Goal: Task Accomplishment & Management: Manage account settings

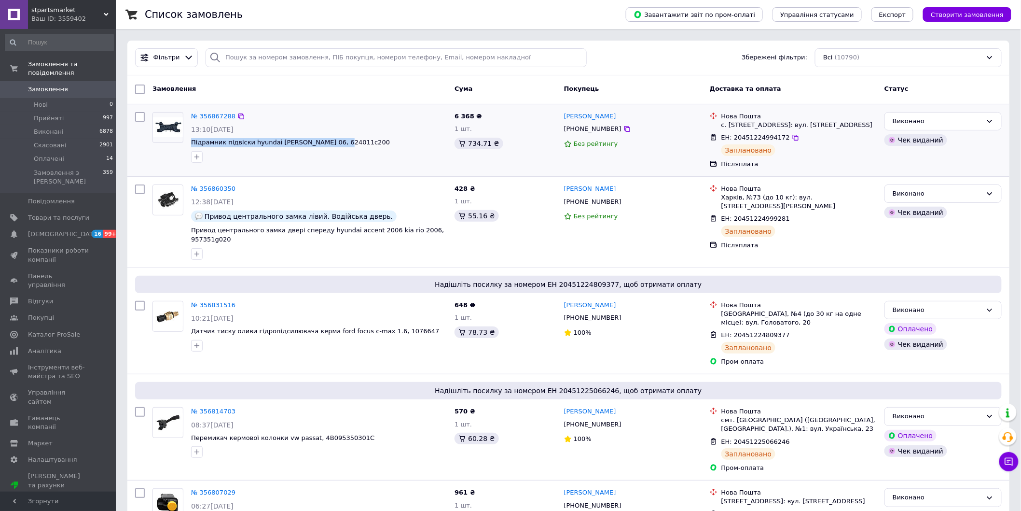
drag, startPoint x: 338, startPoint y: 142, endPoint x: 188, endPoint y: 138, distance: 149.7
click at [188, 138] on div "№ 356867288 13:10[DATE] Підрамник підвіски hyundai [PERSON_NAME] 06, 624011c200" at bounding box center [318, 137] width 263 height 58
copy span "Підрамник підвіски hyundai [PERSON_NAME] 06, 624011c200"
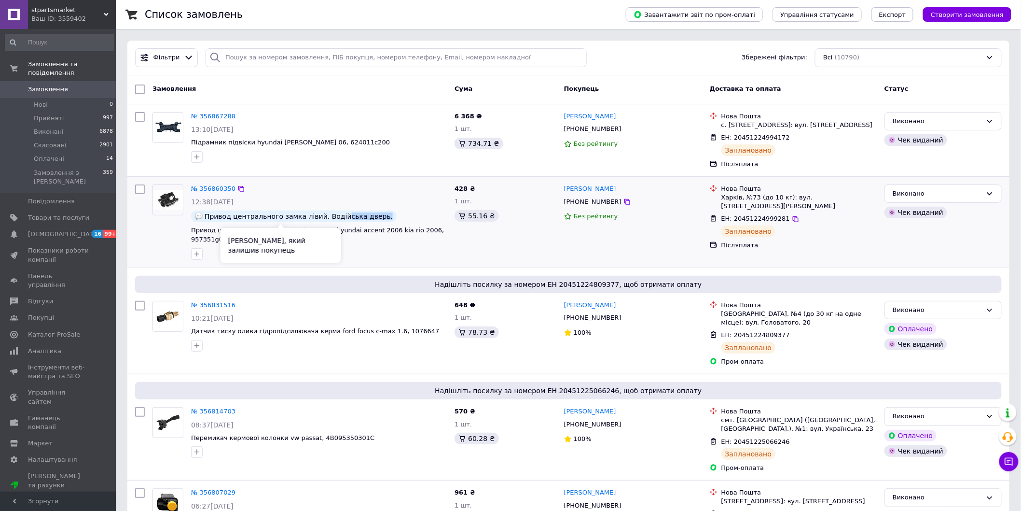
drag, startPoint x: 372, startPoint y: 219, endPoint x: 332, endPoint y: 215, distance: 40.2
click at [332, 215] on div "Привод центрального замка лівий. Водійська дверь." at bounding box center [319, 216] width 256 height 12
drag, startPoint x: 452, startPoint y: 230, endPoint x: 187, endPoint y: 232, distance: 264.9
click at [187, 232] on div "№ 356860350 12:38[DATE] Привод центрального замка лівий. Водійська дверь. Приво…" at bounding box center [568, 221] width 874 height 83
copy div "Привод центрального замка двері спереду hyundai accent 2006 kia rio 2006, 95735…"
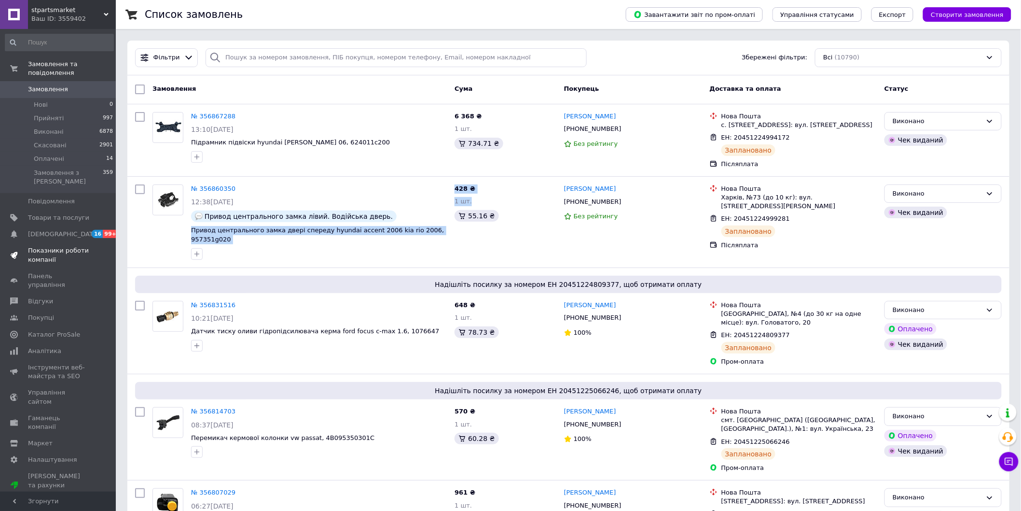
click at [47, 246] on span "Показники роботи компанії" at bounding box center [58, 254] width 61 height 17
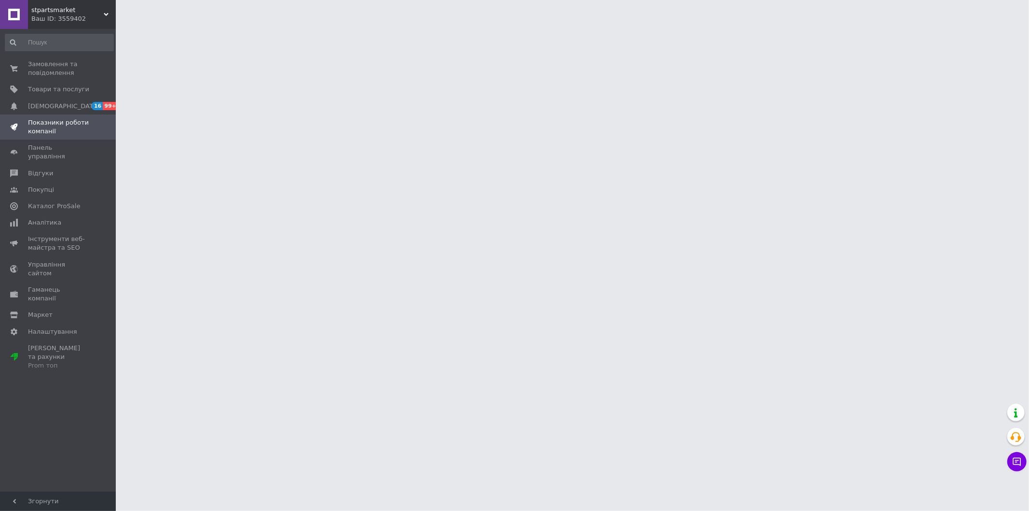
click at [42, 125] on span "Показники роботи компанії" at bounding box center [58, 126] width 61 height 17
click at [47, 129] on span "Показники роботи компанії" at bounding box center [58, 126] width 61 height 17
click at [43, 153] on link "Панель управління" at bounding box center [59, 151] width 119 height 25
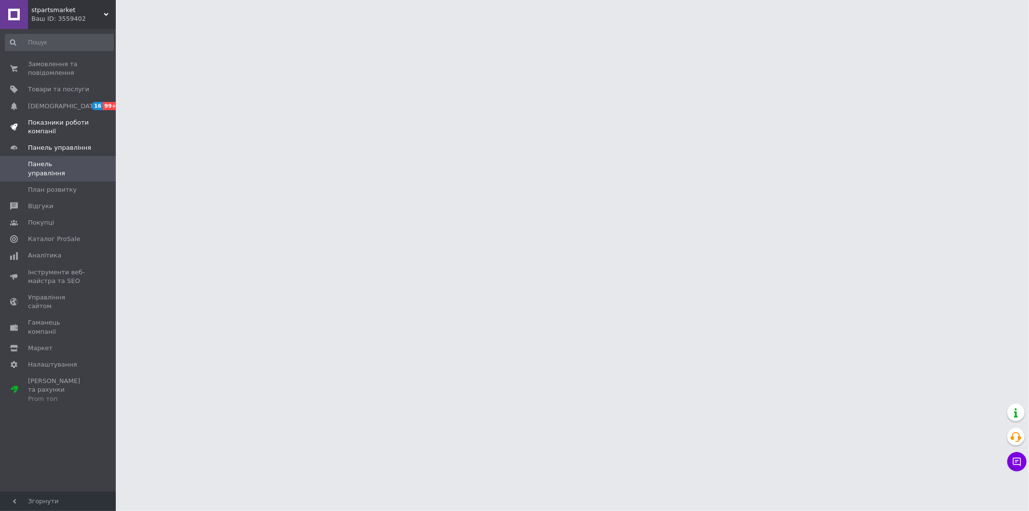
click at [34, 134] on span "Показники роботи компанії" at bounding box center [58, 126] width 61 height 17
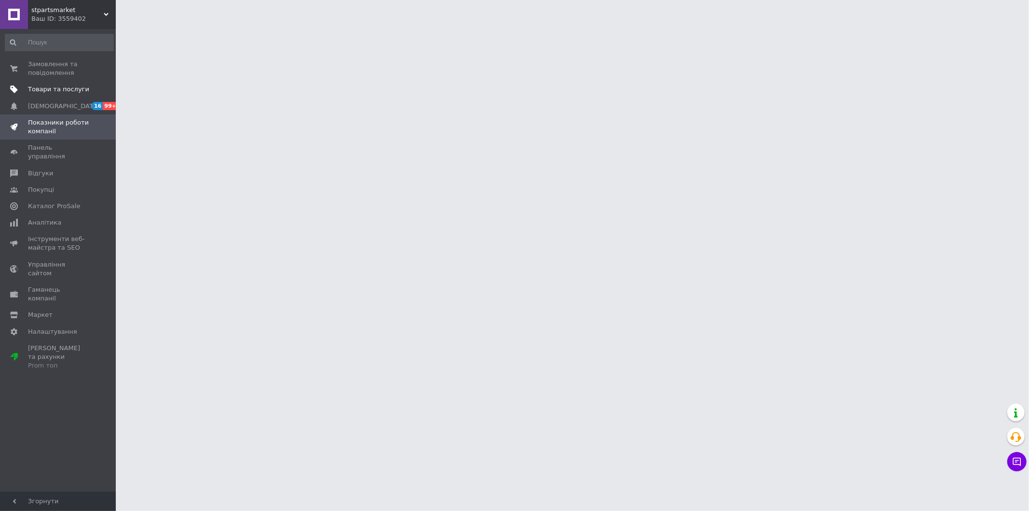
click at [56, 86] on span "Товари та послуги" at bounding box center [58, 89] width 61 height 9
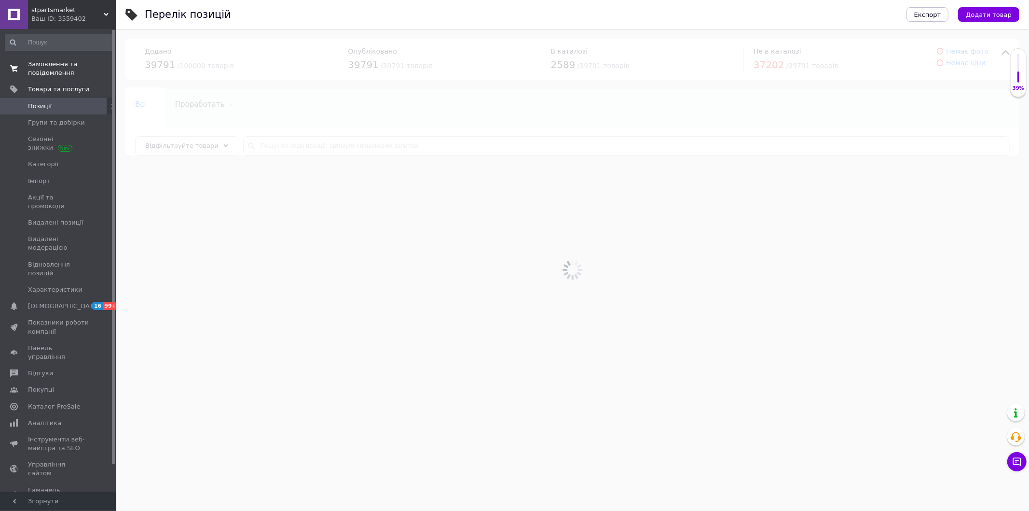
click at [42, 70] on span "Замовлення та повідомлення" at bounding box center [58, 68] width 61 height 17
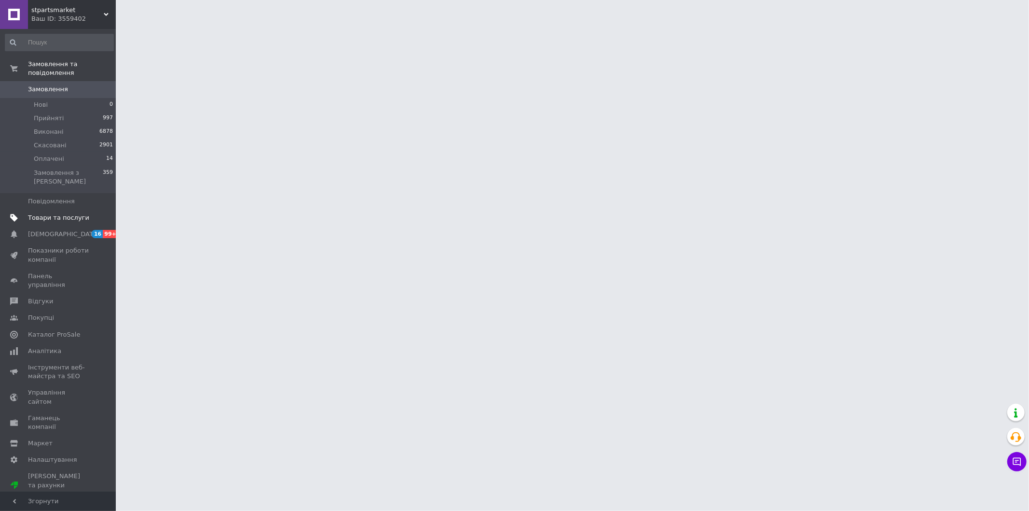
click at [36, 213] on span "Товари та послуги" at bounding box center [58, 217] width 61 height 9
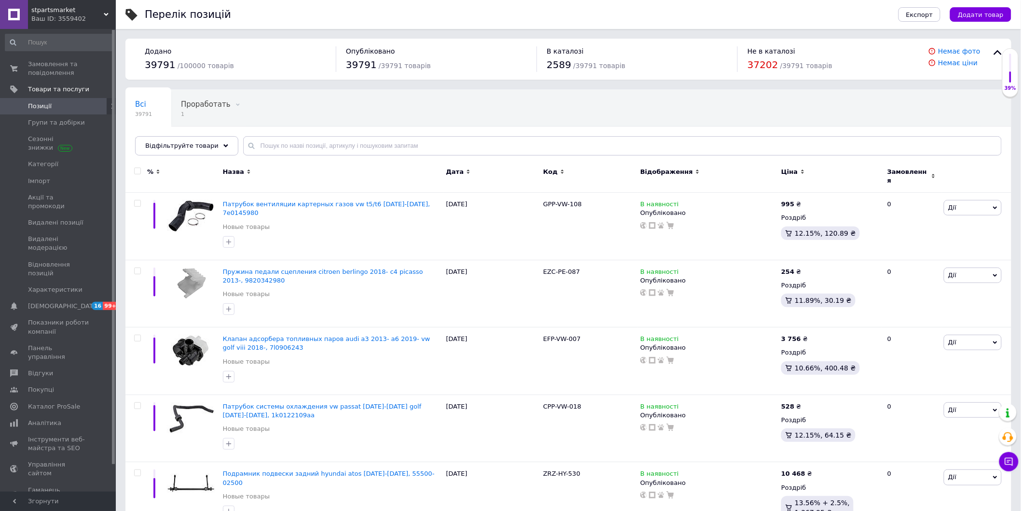
click at [37, 102] on span "Позиції" at bounding box center [40, 106] width 24 height 9
drag, startPoint x: 51, startPoint y: 104, endPoint x: 62, endPoint y: 103, distance: 10.6
click at [52, 104] on span "Позиції" at bounding box center [58, 106] width 61 height 9
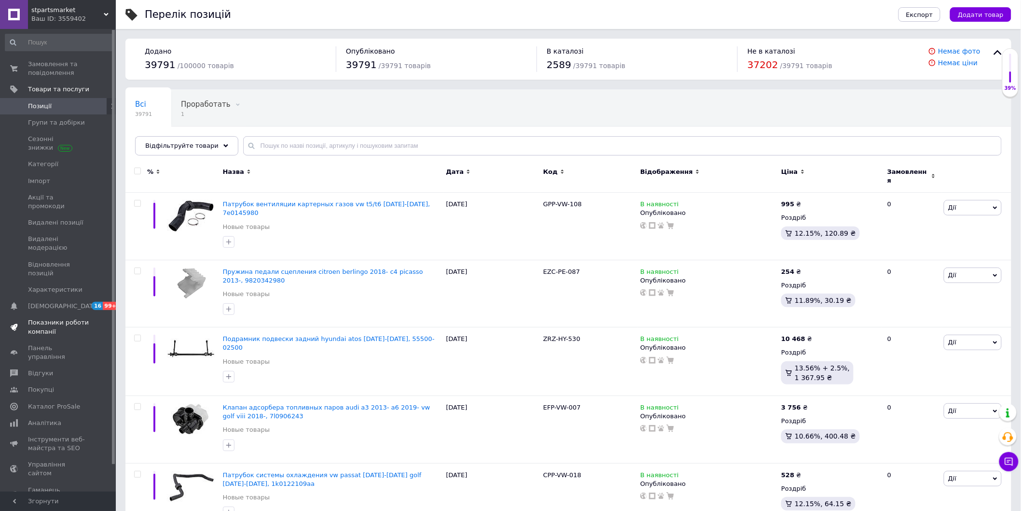
click at [44, 318] on span "Показники роботи компанії" at bounding box center [58, 326] width 61 height 17
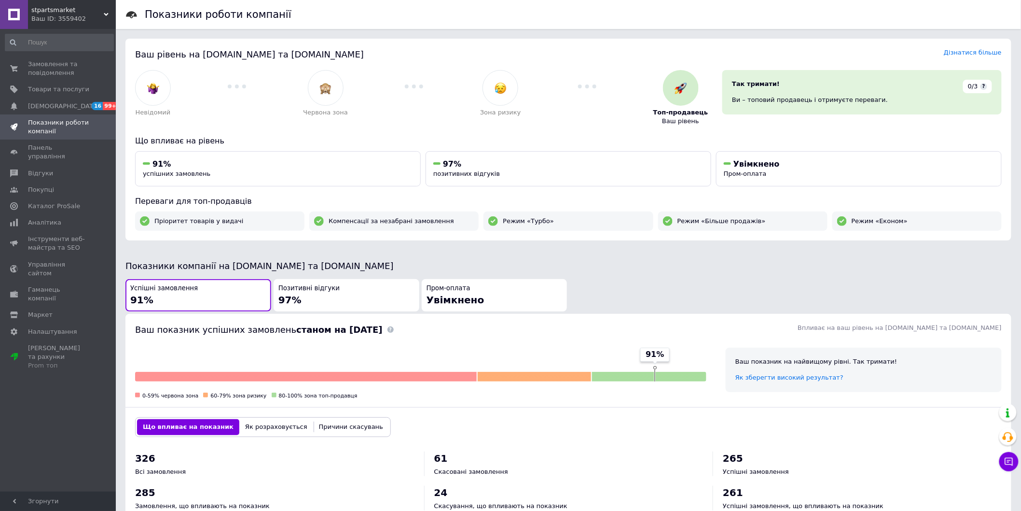
click at [344, 293] on div "Позитивні відгуки 97%" at bounding box center [346, 295] width 136 height 23
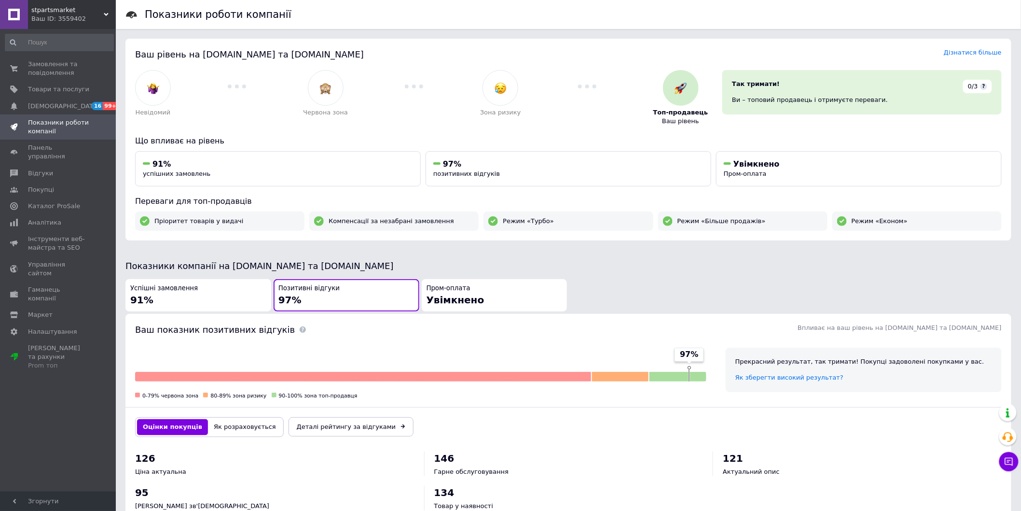
click at [221, 297] on div "Успішні замовлення 91%" at bounding box center [198, 295] width 136 height 23
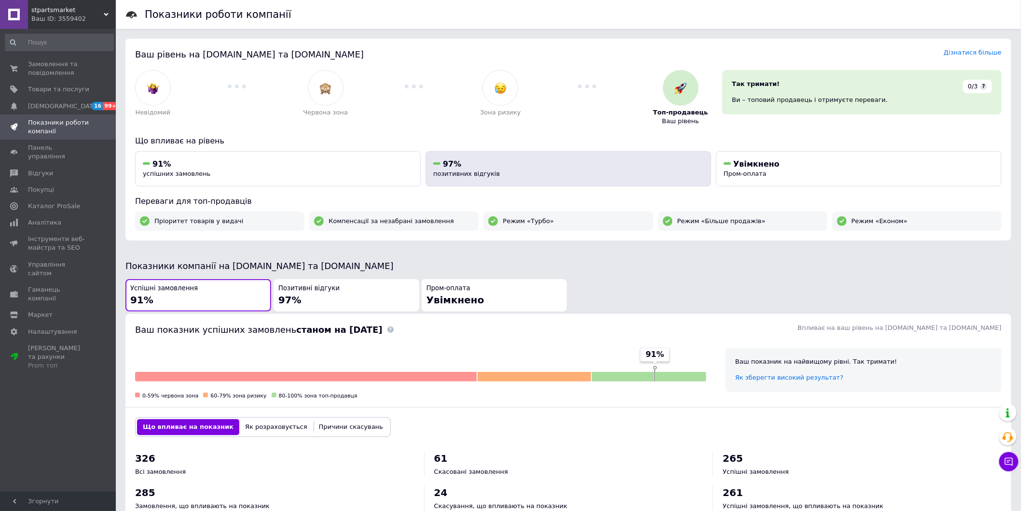
click at [493, 166] on div "97%" at bounding box center [568, 164] width 270 height 11
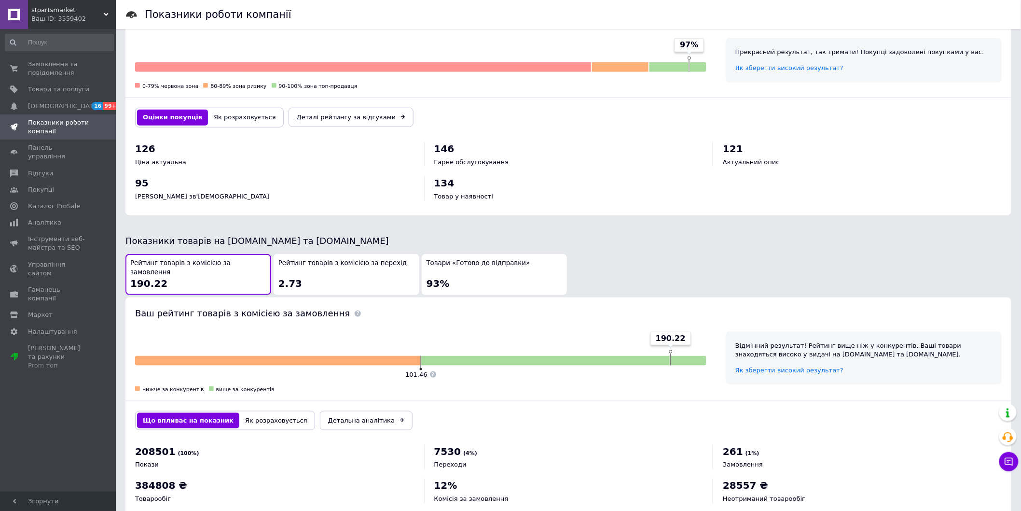
scroll to position [327, 0]
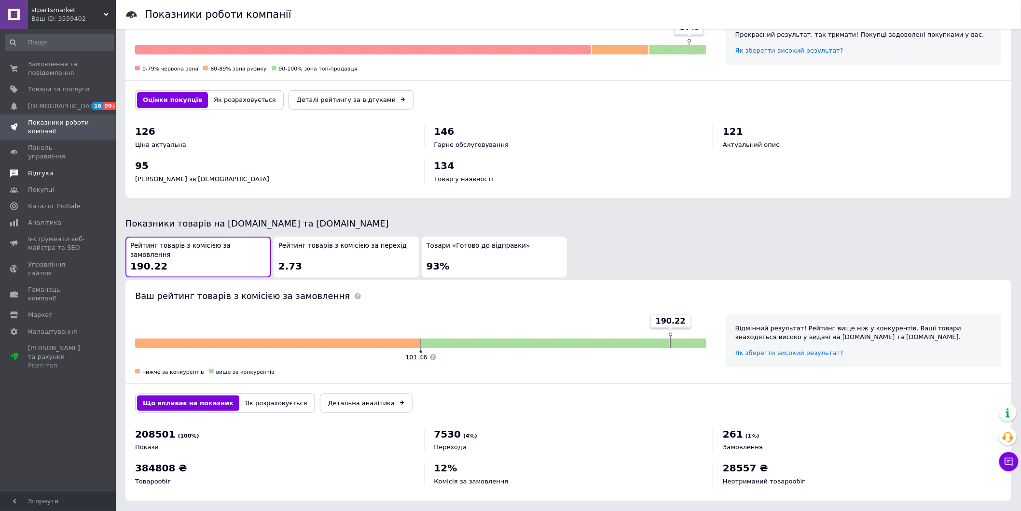
click at [41, 170] on link "Відгуки" at bounding box center [59, 173] width 119 height 16
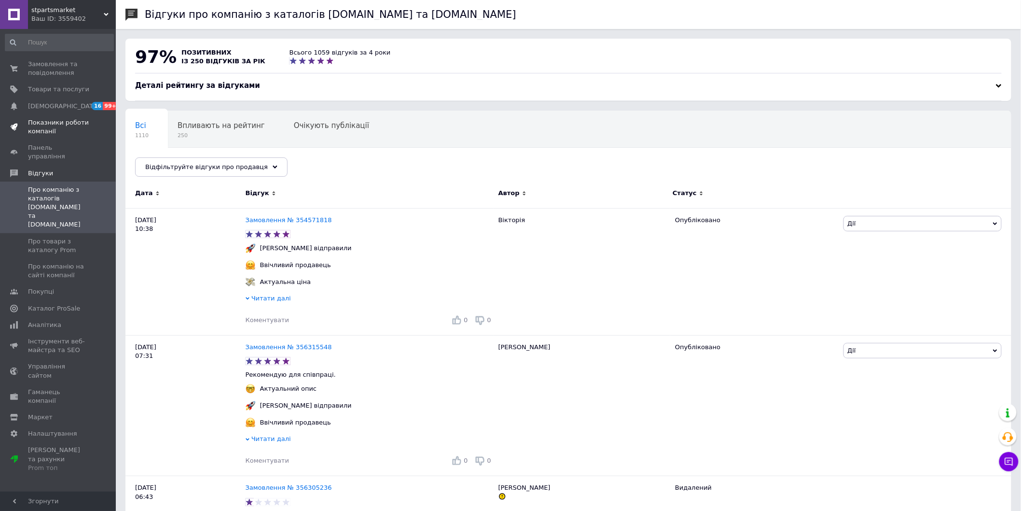
click at [40, 132] on span "Показники роботи компанії" at bounding box center [58, 126] width 61 height 17
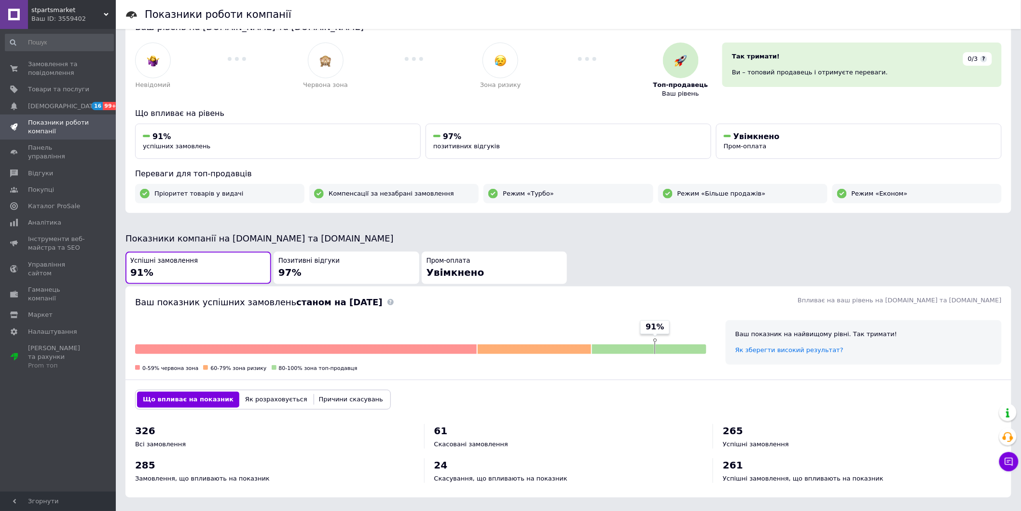
scroll to position [54, 0]
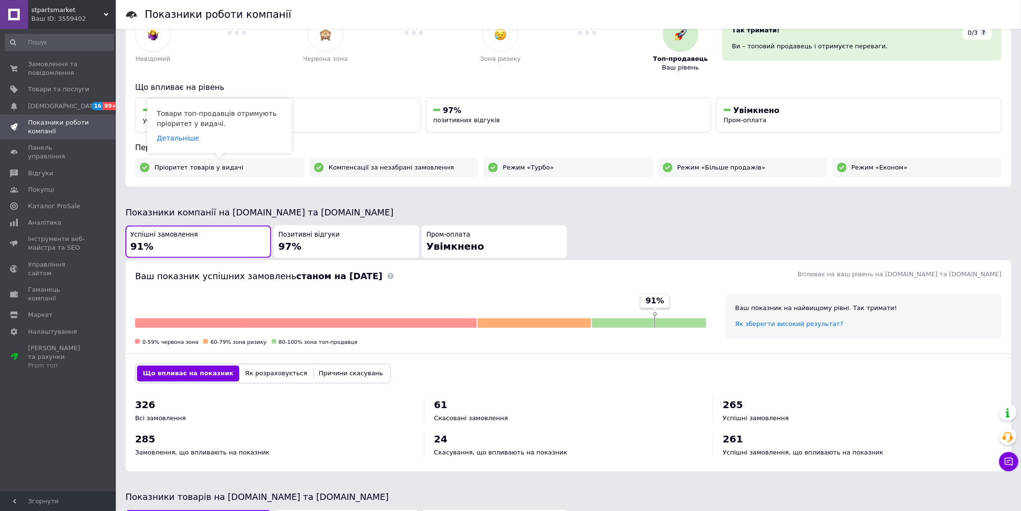
click at [206, 170] on span "Пріоритет товарів у видачі" at bounding box center [198, 167] width 89 height 9
click at [143, 165] on use at bounding box center [145, 168] width 10 height 10
click at [467, 240] on span "Увімкнено" at bounding box center [456, 246] width 58 height 12
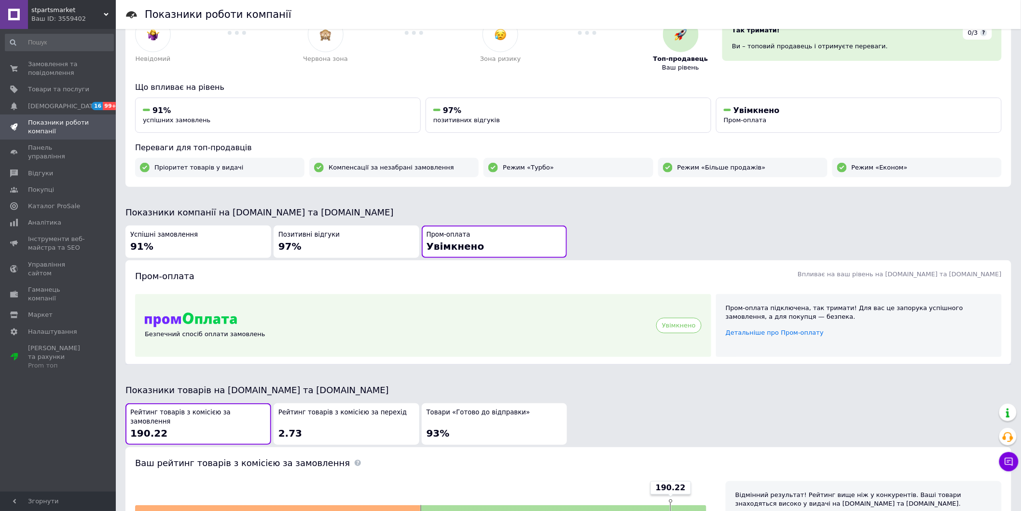
click at [480, 409] on span "Товари «Готово до відправки»" at bounding box center [479, 412] width 104 height 9
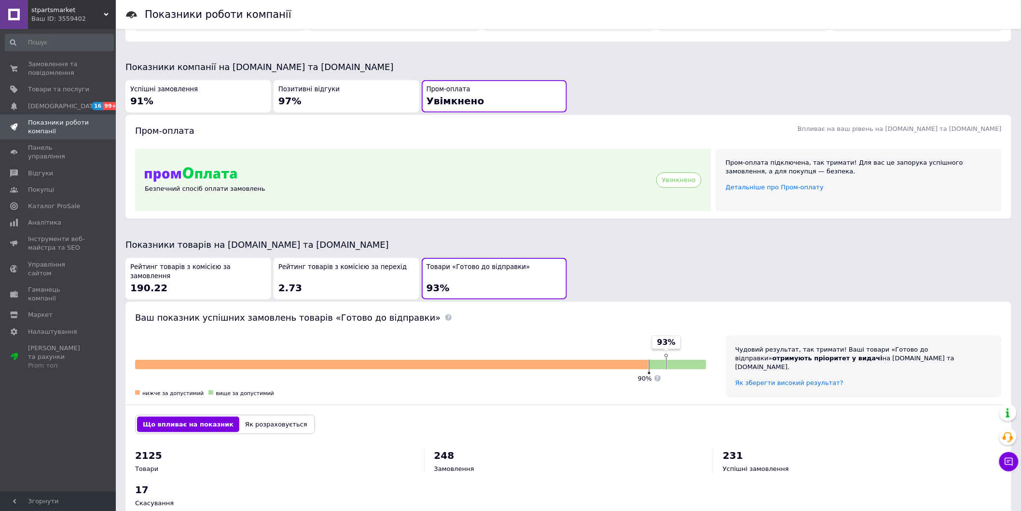
scroll to position [220, 0]
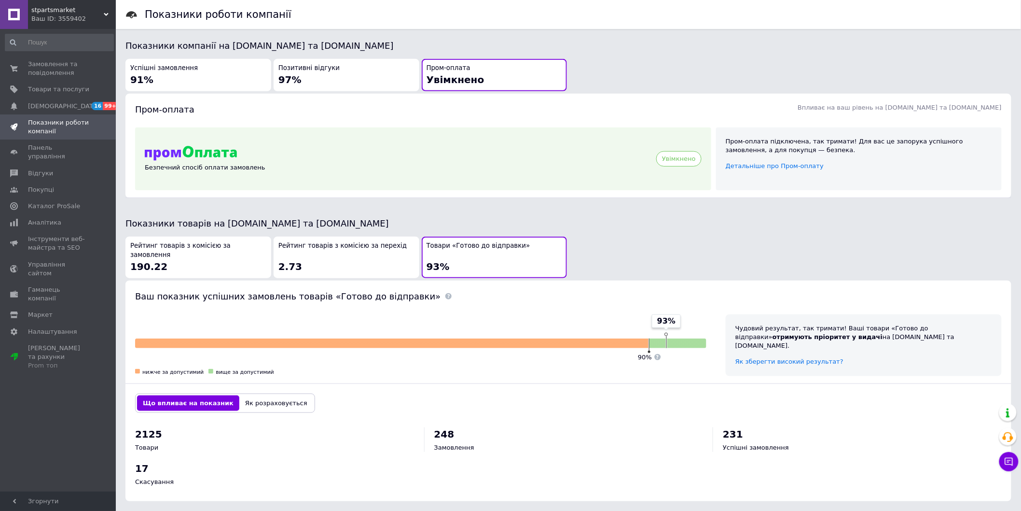
drag, startPoint x: 215, startPoint y: 253, endPoint x: 333, endPoint y: 256, distance: 118.3
click at [216, 254] on div "Рейтинг товарів з комісією за замовлення 190.22" at bounding box center [198, 256] width 136 height 31
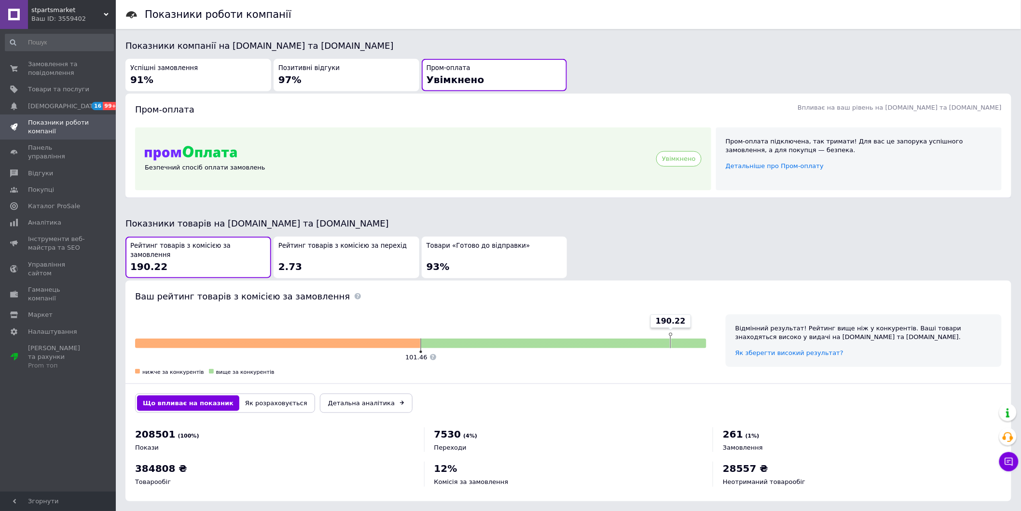
click at [355, 254] on div "Рейтинг товарів з комісією за перехід 2.73" at bounding box center [346, 256] width 136 height 31
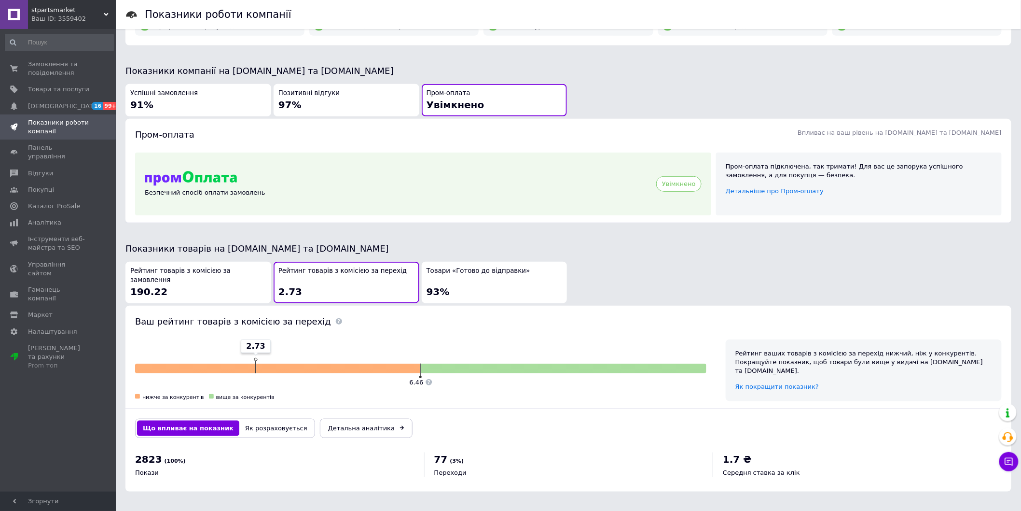
scroll to position [186, 0]
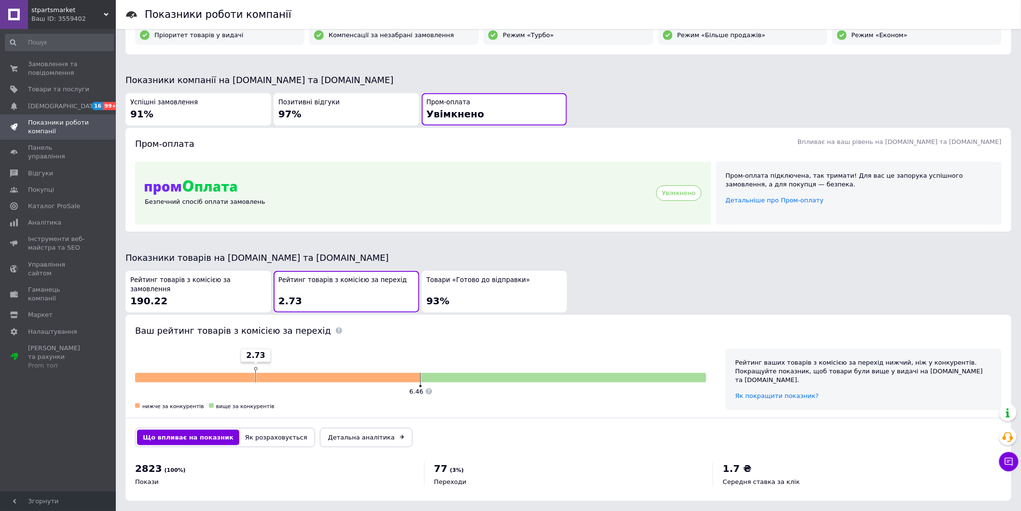
click at [502, 292] on div "Товари «Готово до відправки» 93%" at bounding box center [495, 291] width 136 height 31
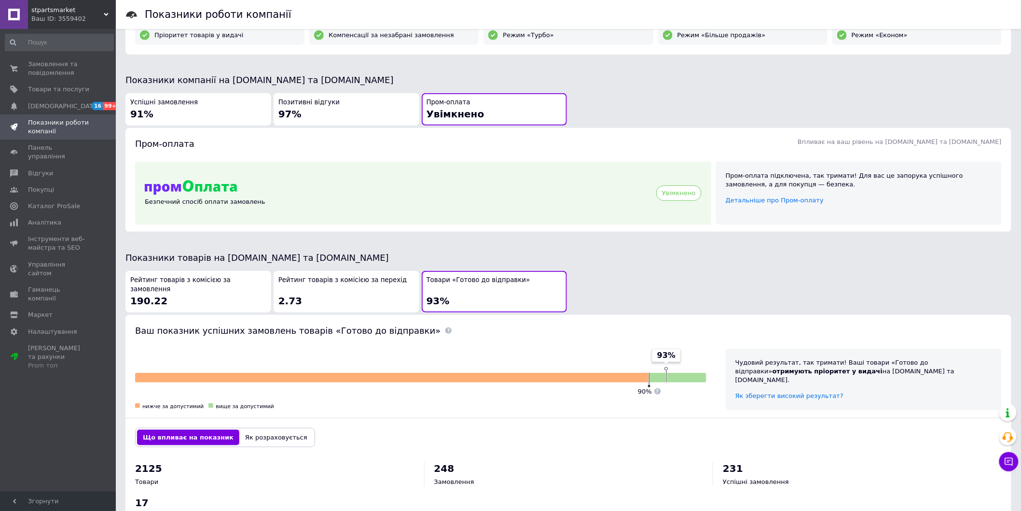
click at [212, 287] on div "Рейтинг товарів з комісією за замовлення 190.22" at bounding box center [198, 291] width 136 height 31
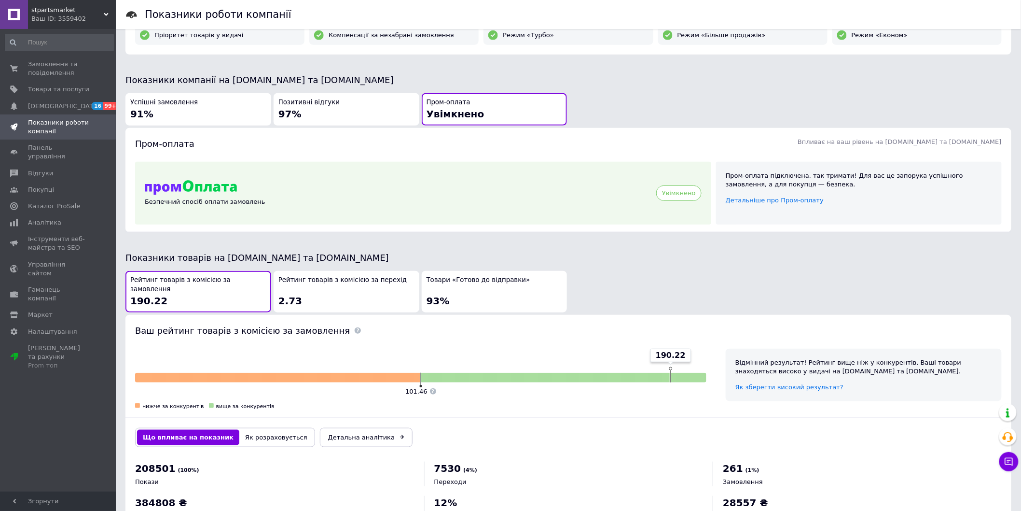
click at [496, 291] on div "Товари «Готово до відправки» 93%" at bounding box center [495, 291] width 136 height 31
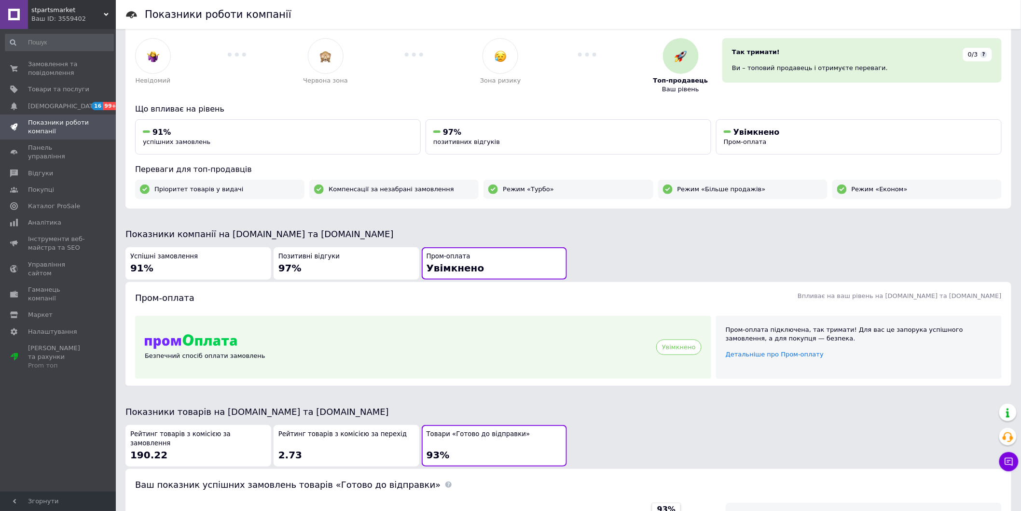
scroll to position [25, 0]
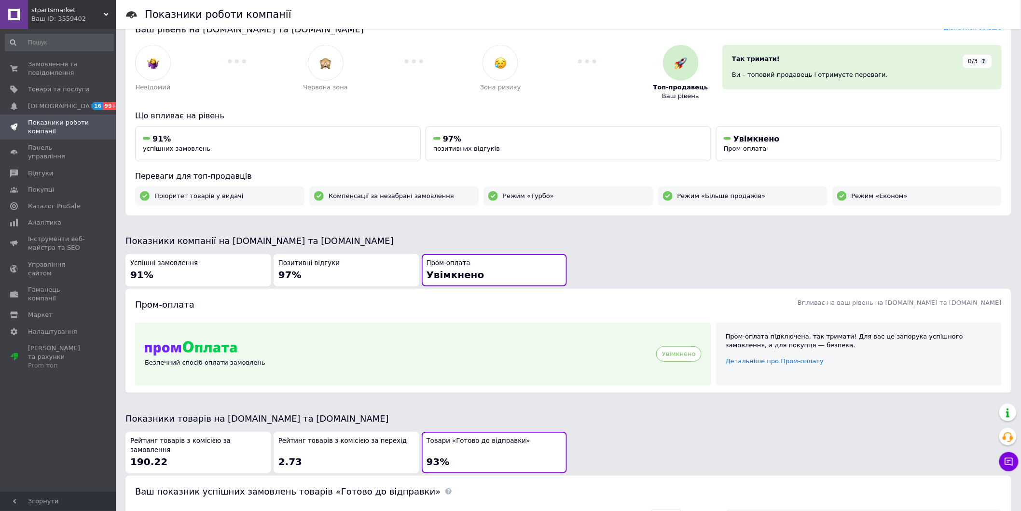
click at [367, 275] on div "Позитивні відгуки 97%" at bounding box center [346, 270] width 136 height 23
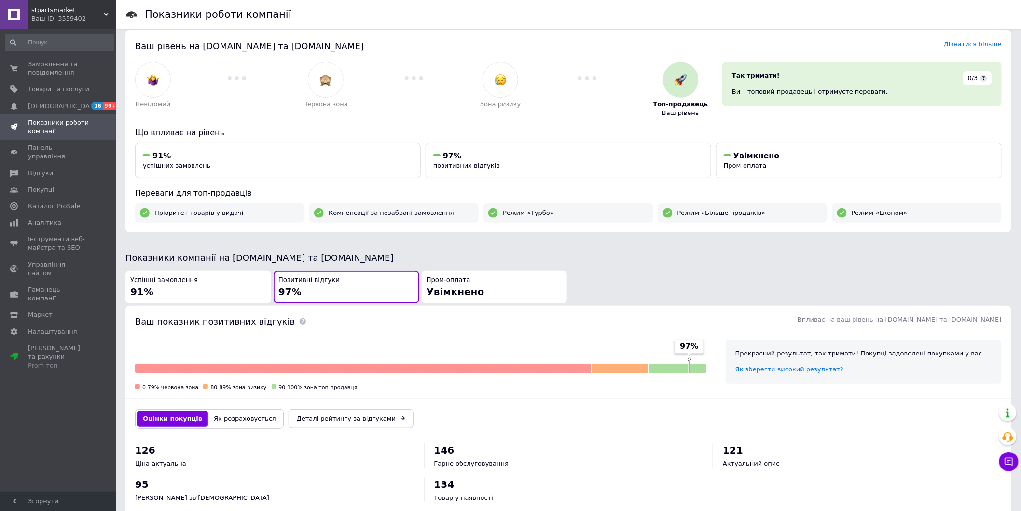
scroll to position [0, 0]
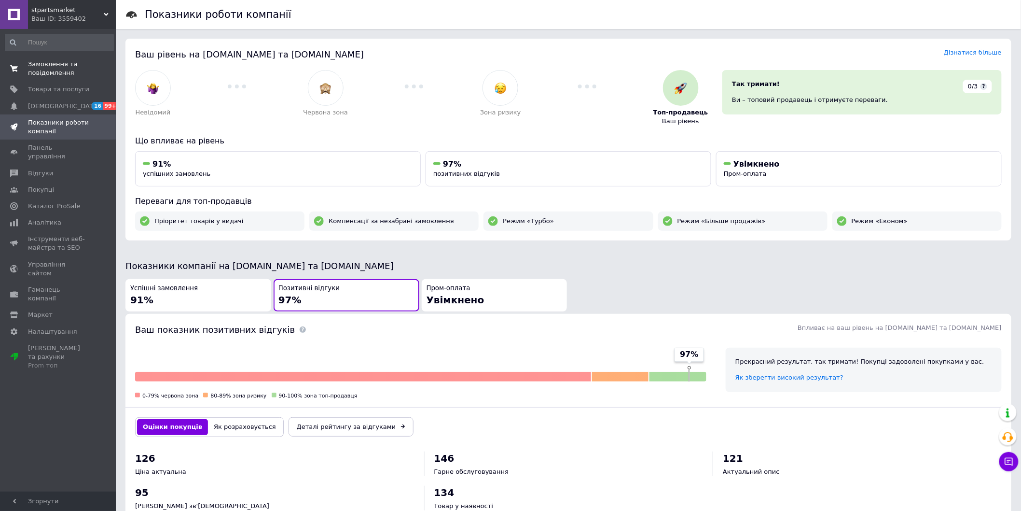
click at [57, 66] on span "Замовлення та повідомлення" at bounding box center [58, 68] width 61 height 17
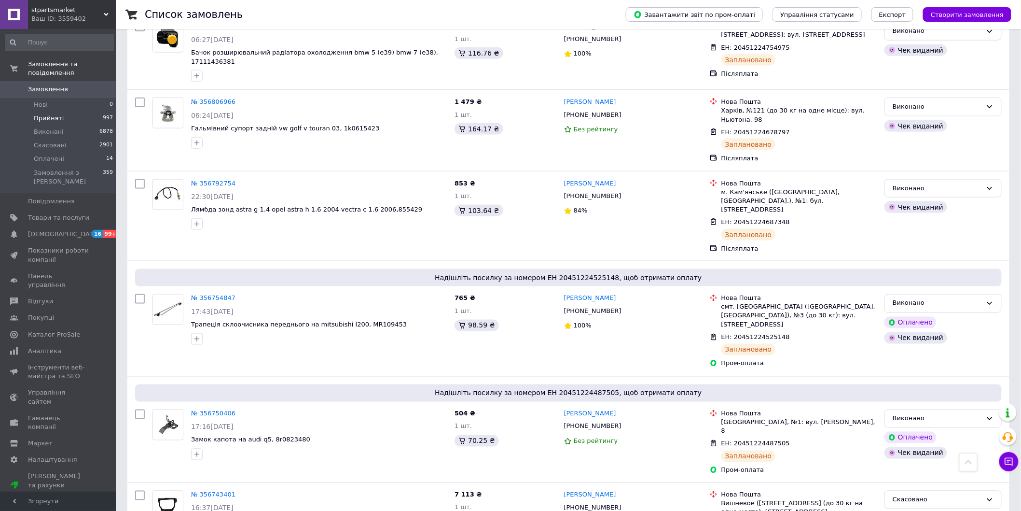
scroll to position [375, 0]
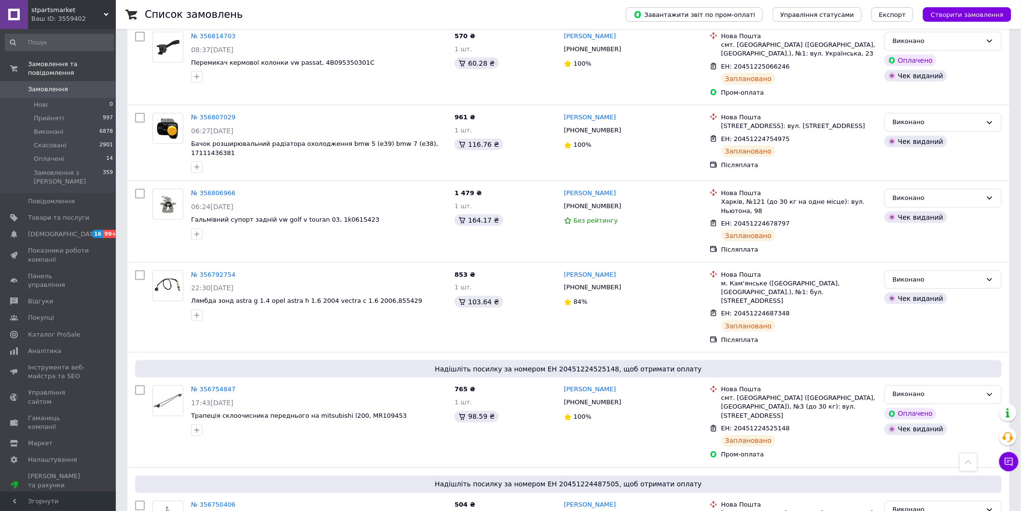
click at [45, 85] on span "Замовлення" at bounding box center [48, 89] width 40 height 9
